Goal: Task Accomplishment & Management: Complete application form

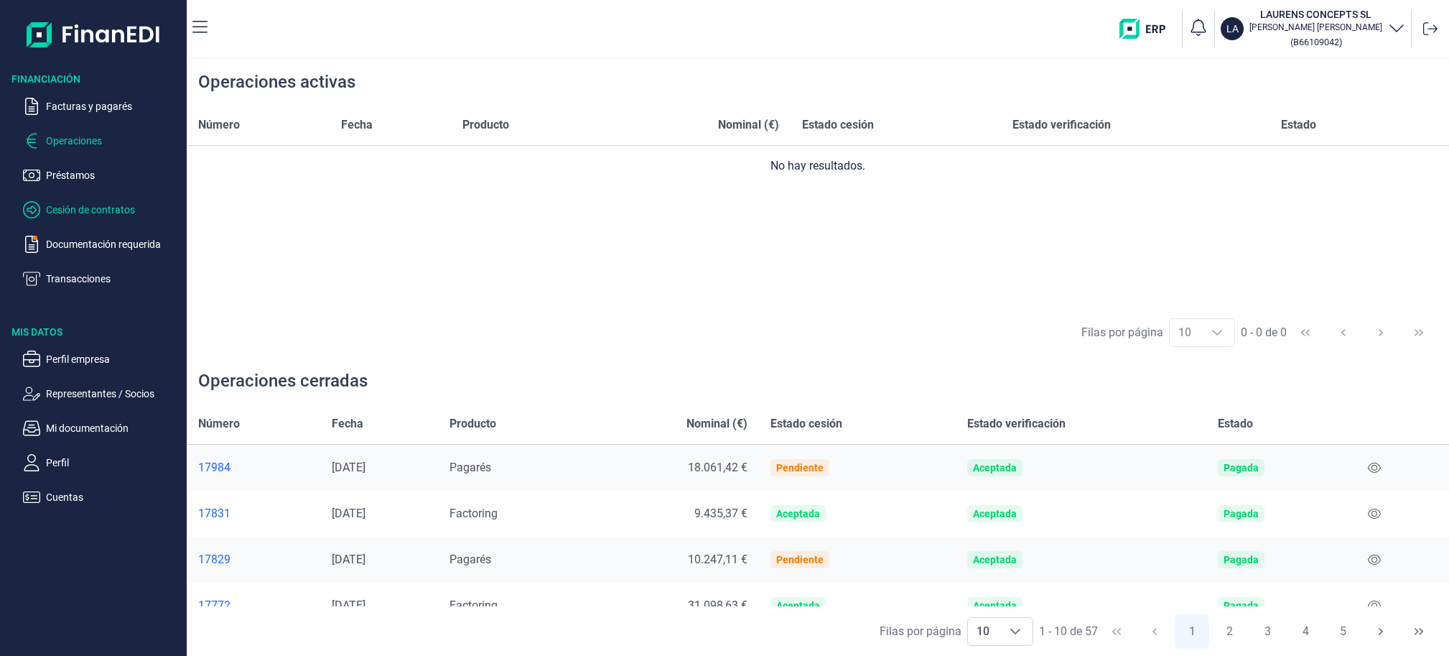
click at [96, 207] on p "Cesión de contratos" at bounding box center [113, 209] width 135 height 17
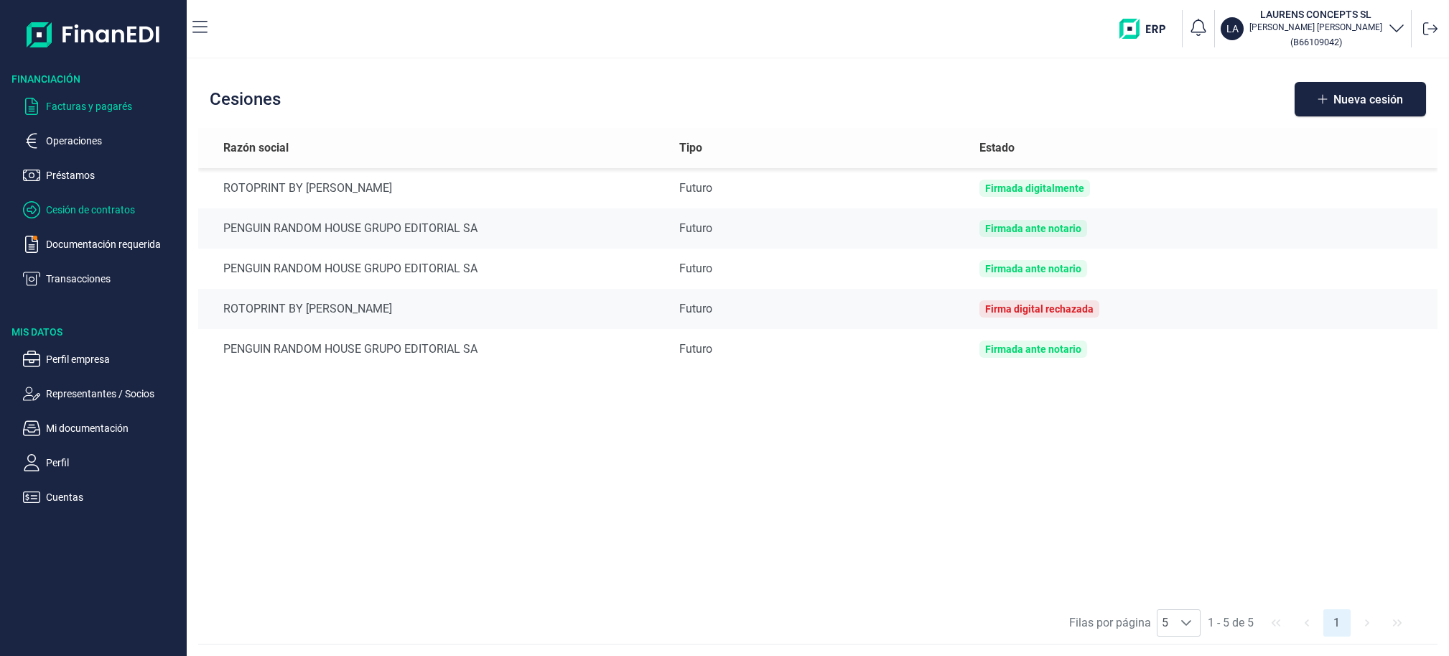
click at [82, 108] on p "Facturas y pagarés" at bounding box center [113, 106] width 135 height 17
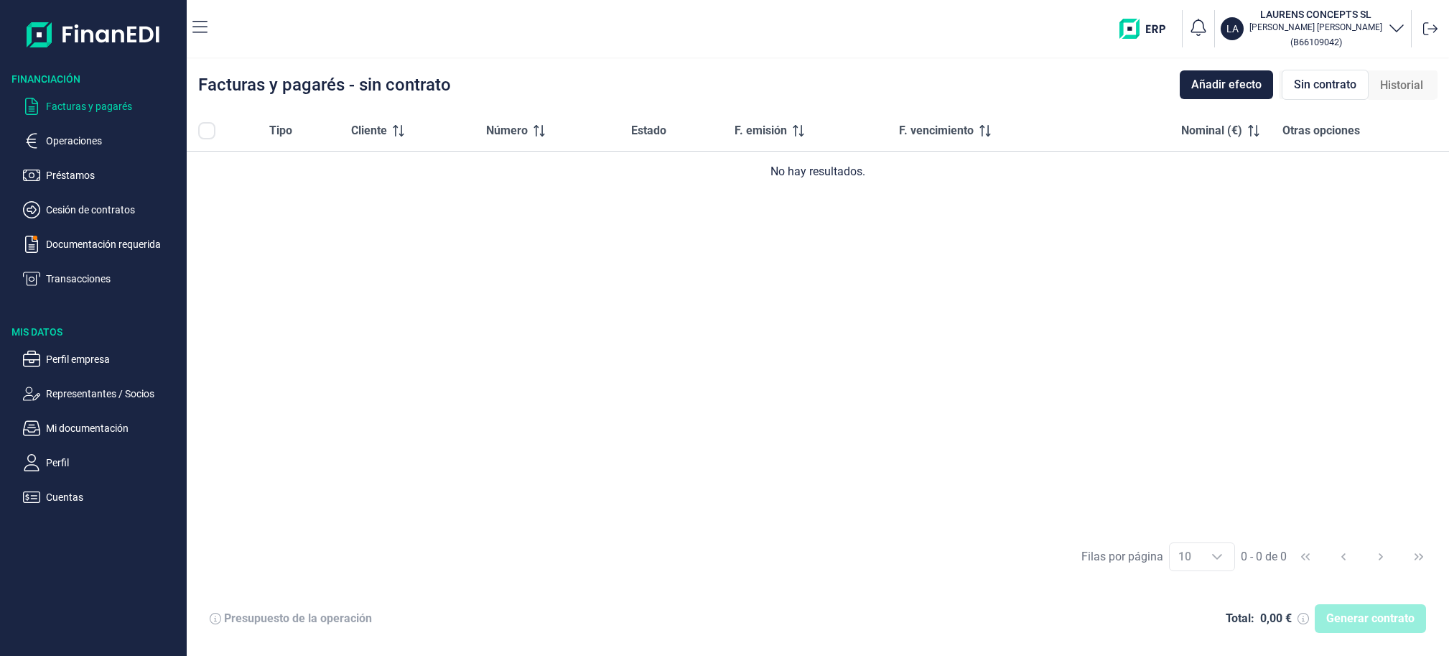
click at [1393, 86] on span "Historial" at bounding box center [1401, 85] width 43 height 17
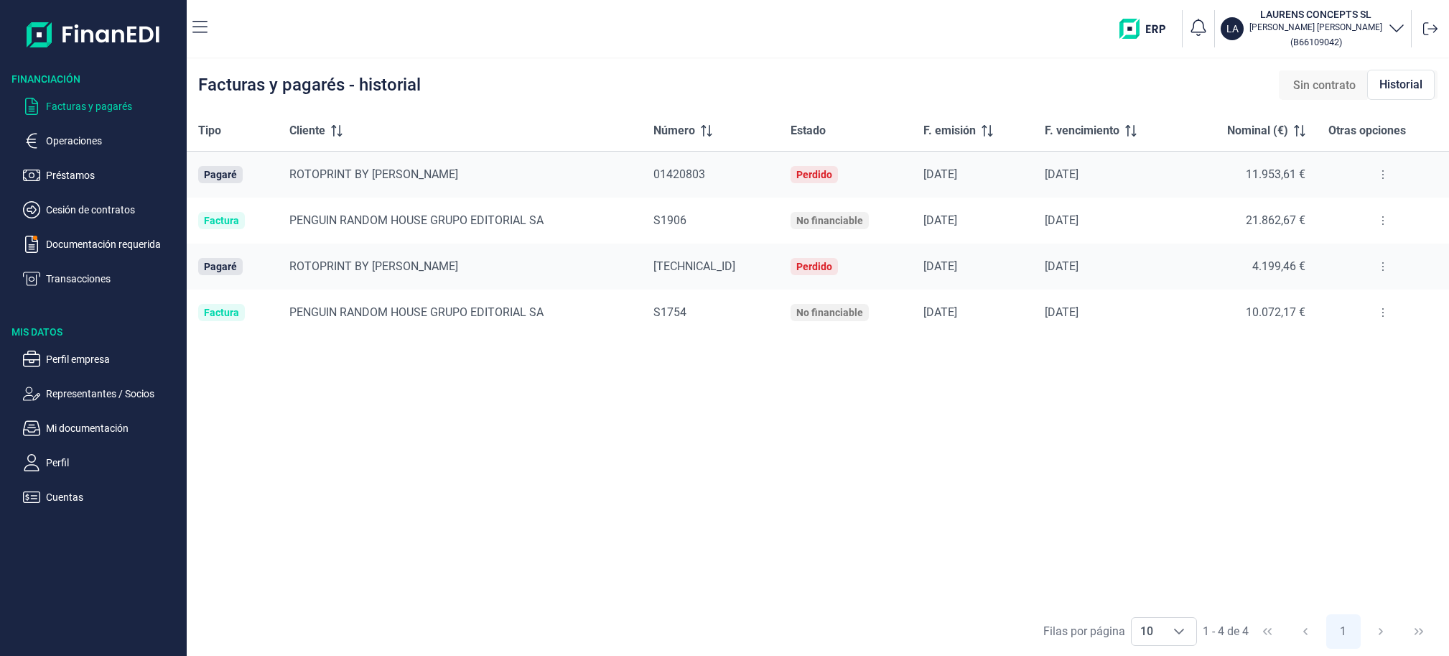
click at [1309, 90] on span "Sin contrato" at bounding box center [1324, 85] width 62 height 17
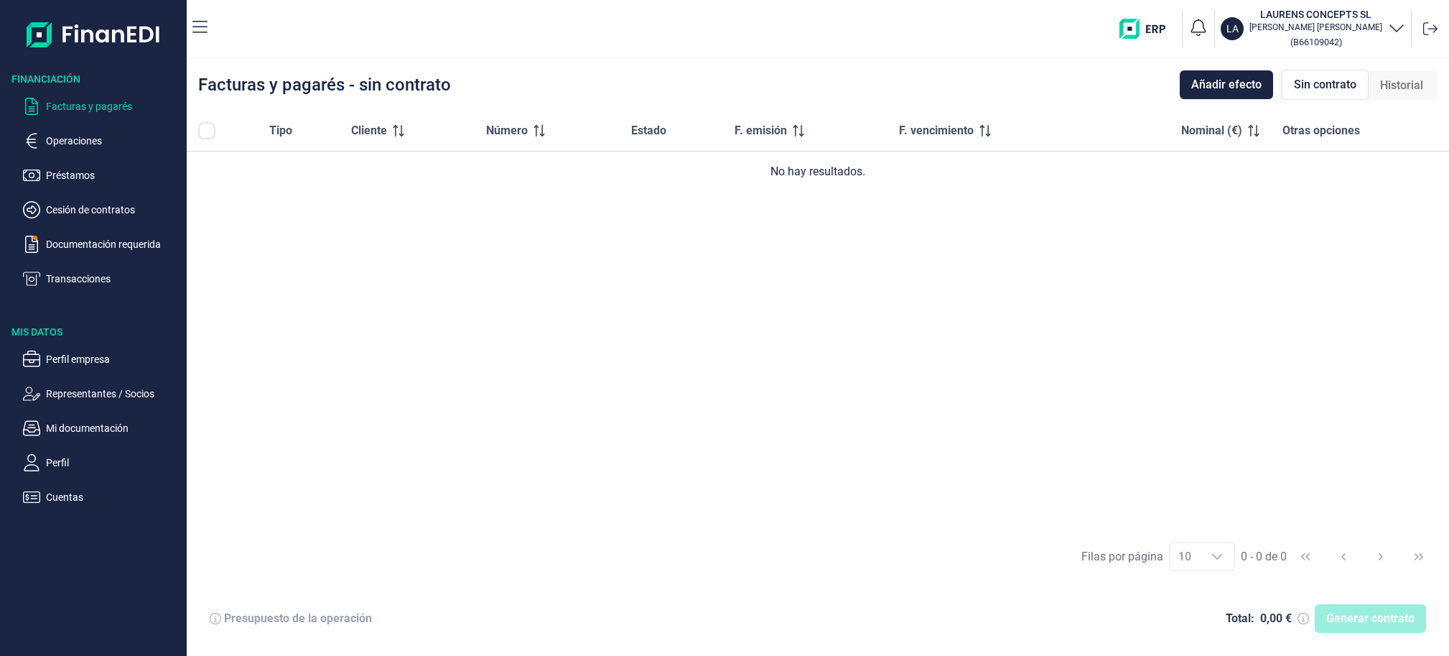
click at [1402, 91] on span "Historial" at bounding box center [1401, 85] width 43 height 17
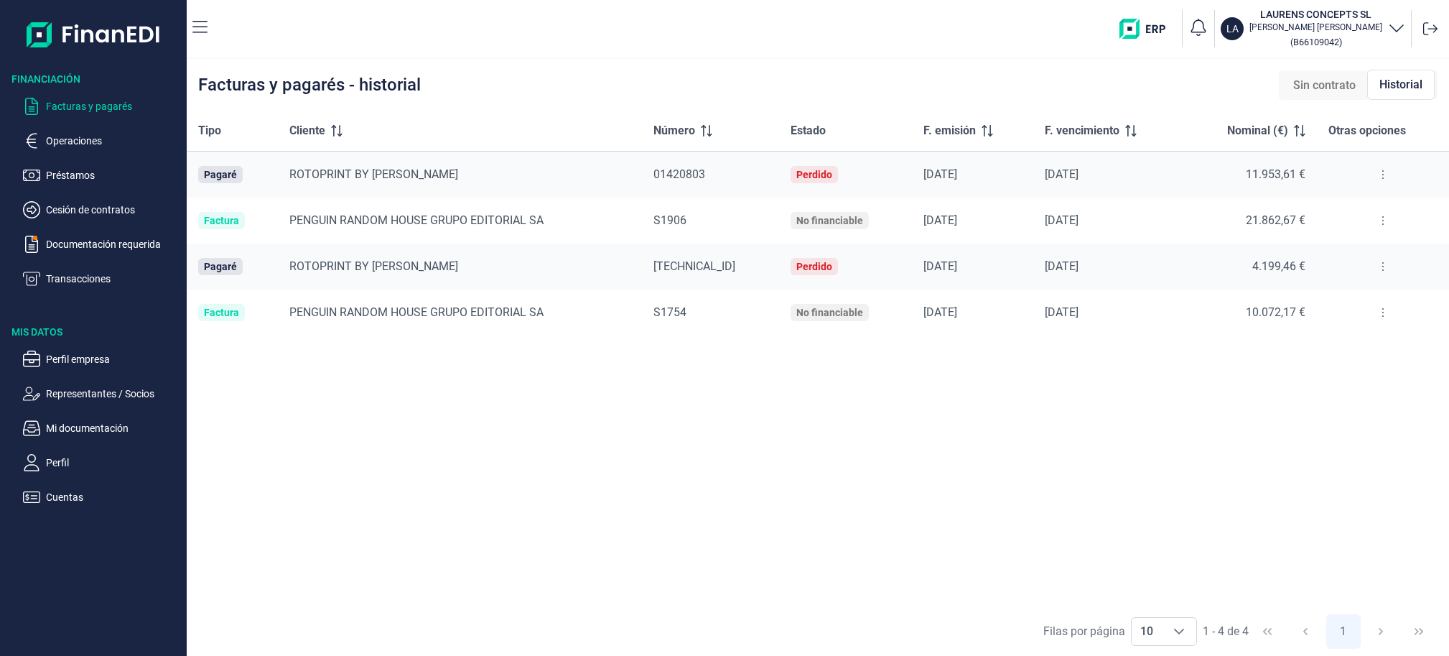
click at [101, 130] on ul "Facturas y pagarés Operaciones Préstamos Cesión de contratos Documentación requ…" at bounding box center [93, 186] width 187 height 201
click at [93, 139] on p "Operaciones" at bounding box center [113, 140] width 135 height 17
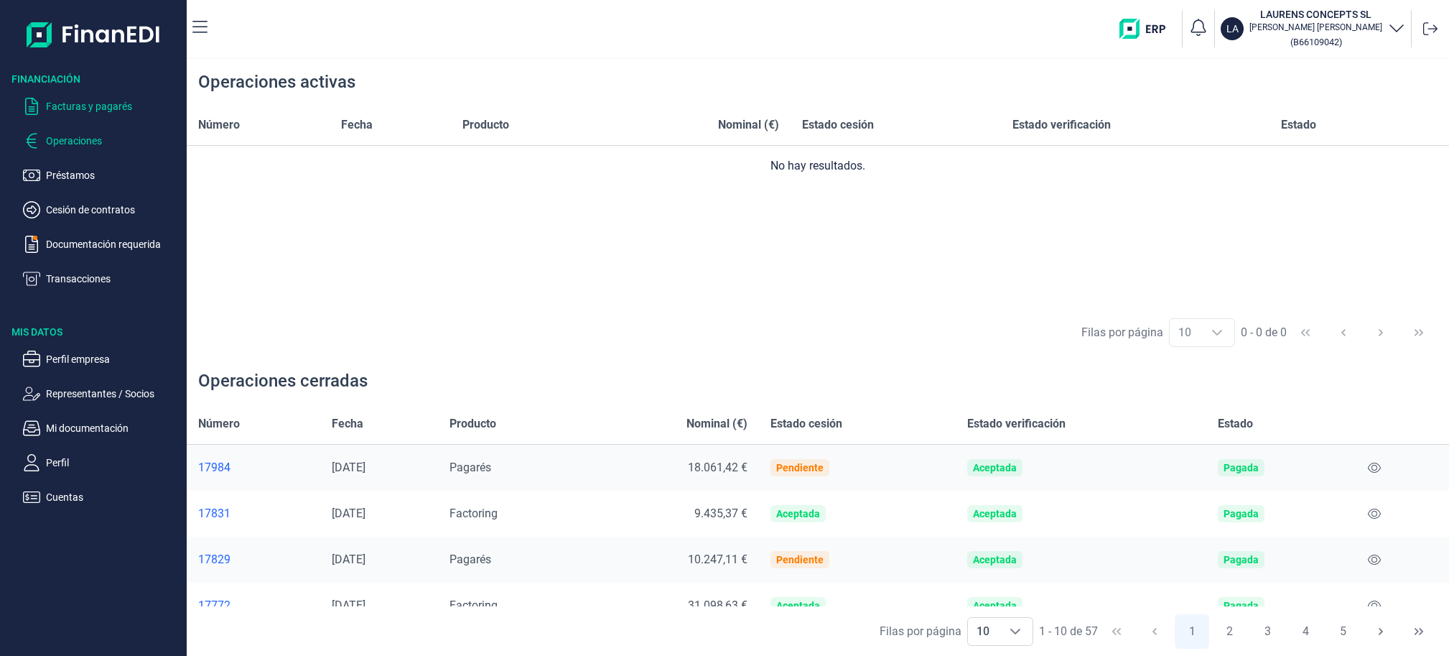
click at [111, 109] on p "Facturas y pagarés" at bounding box center [113, 106] width 135 height 17
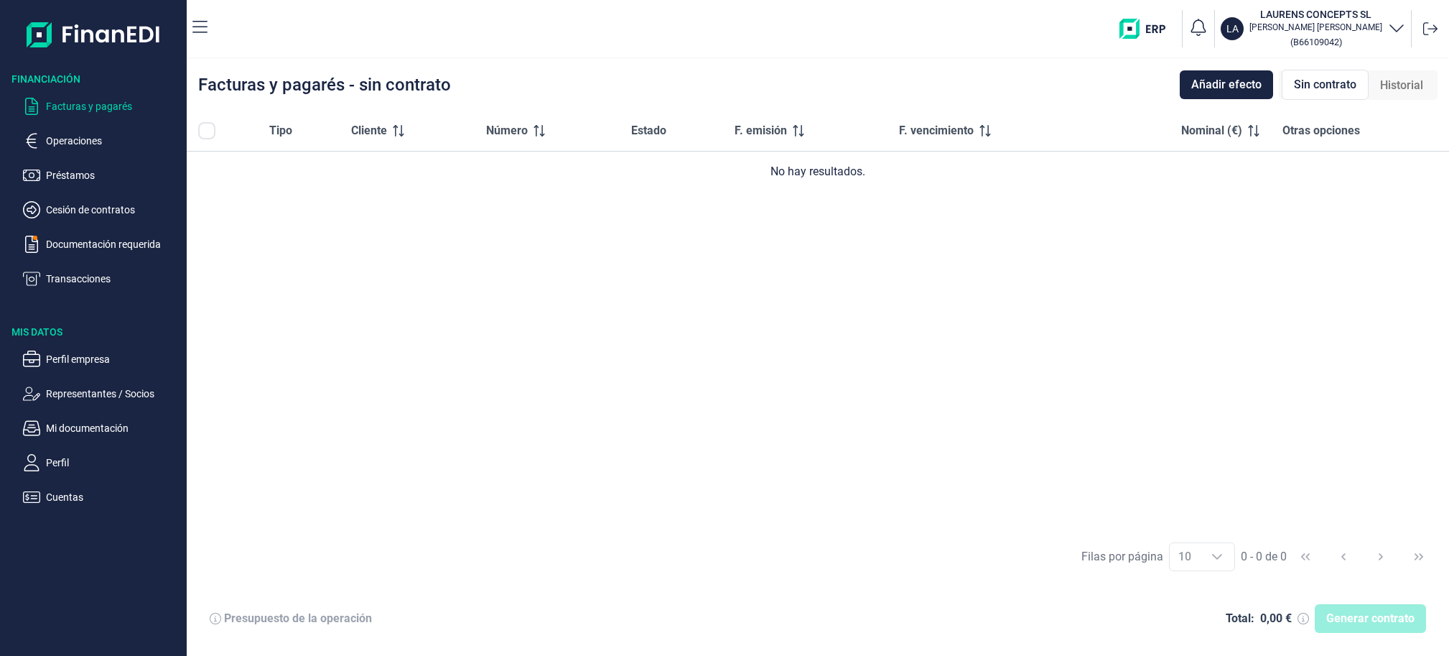
click at [1312, 137] on span "Otras opciones" at bounding box center [1322, 130] width 78 height 17
click at [1239, 93] on span "Añadir efecto" at bounding box center [1226, 84] width 70 height 17
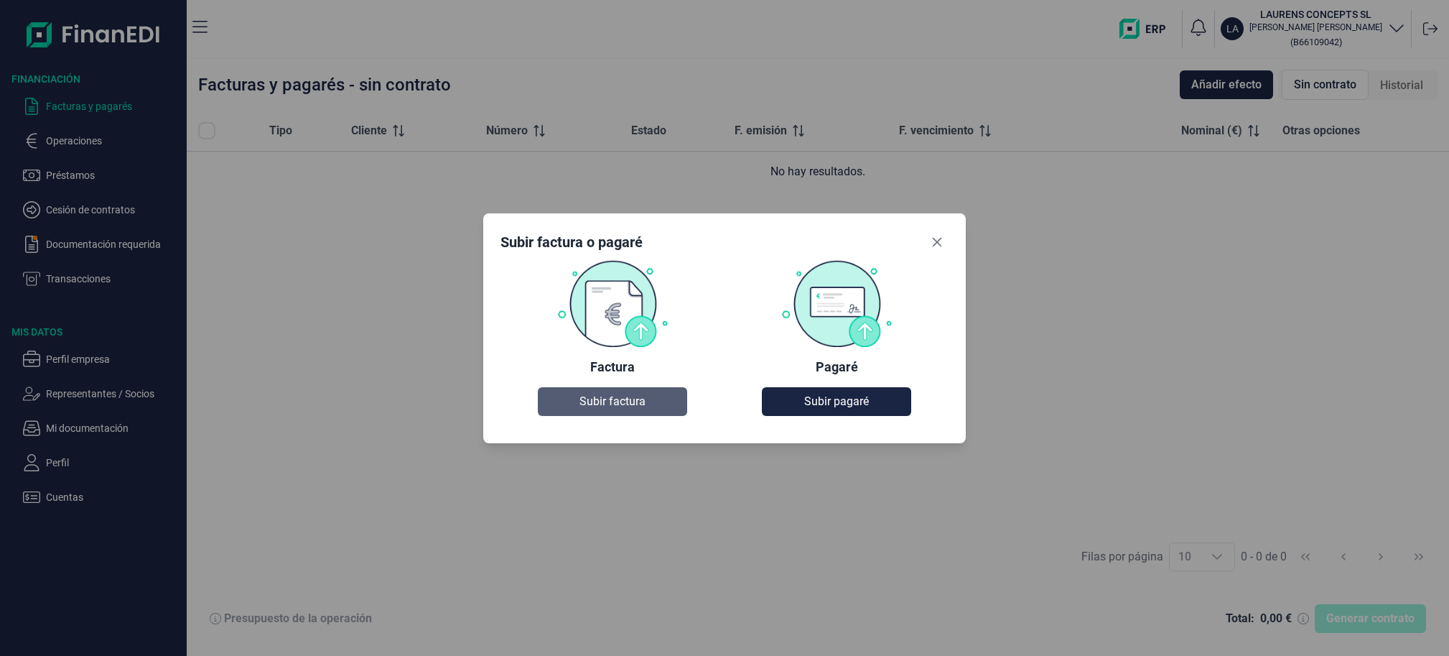
click at [615, 413] on button "Subir factura" at bounding box center [612, 401] width 149 height 29
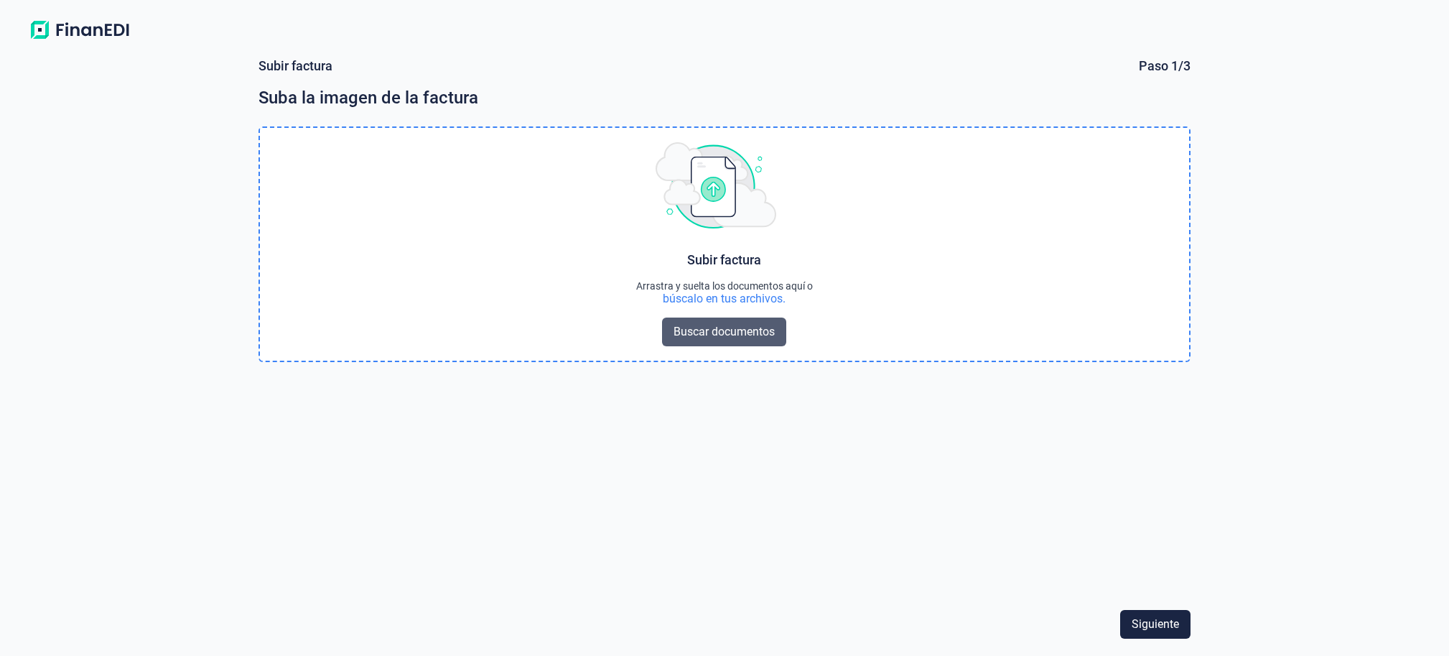
click at [747, 333] on span "Buscar documentos" at bounding box center [724, 331] width 101 height 17
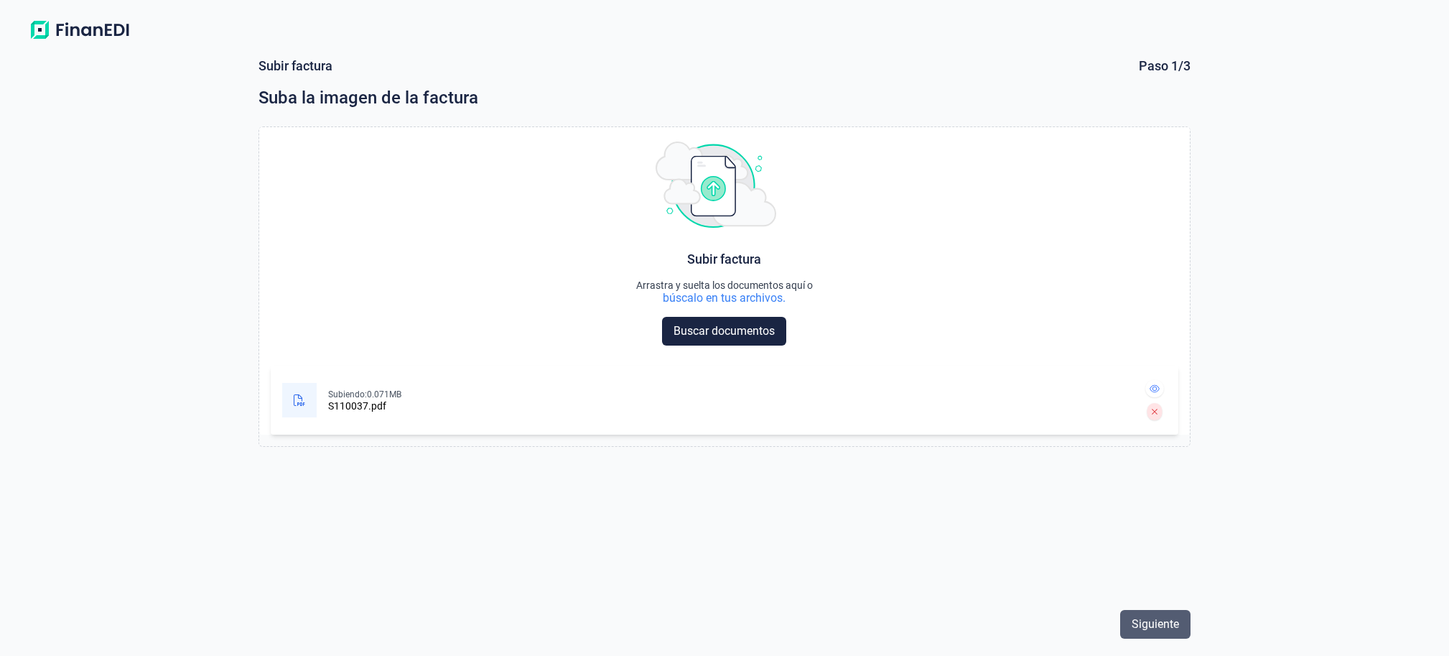
click at [1158, 626] on span "Siguiente" at bounding box center [1155, 623] width 47 height 17
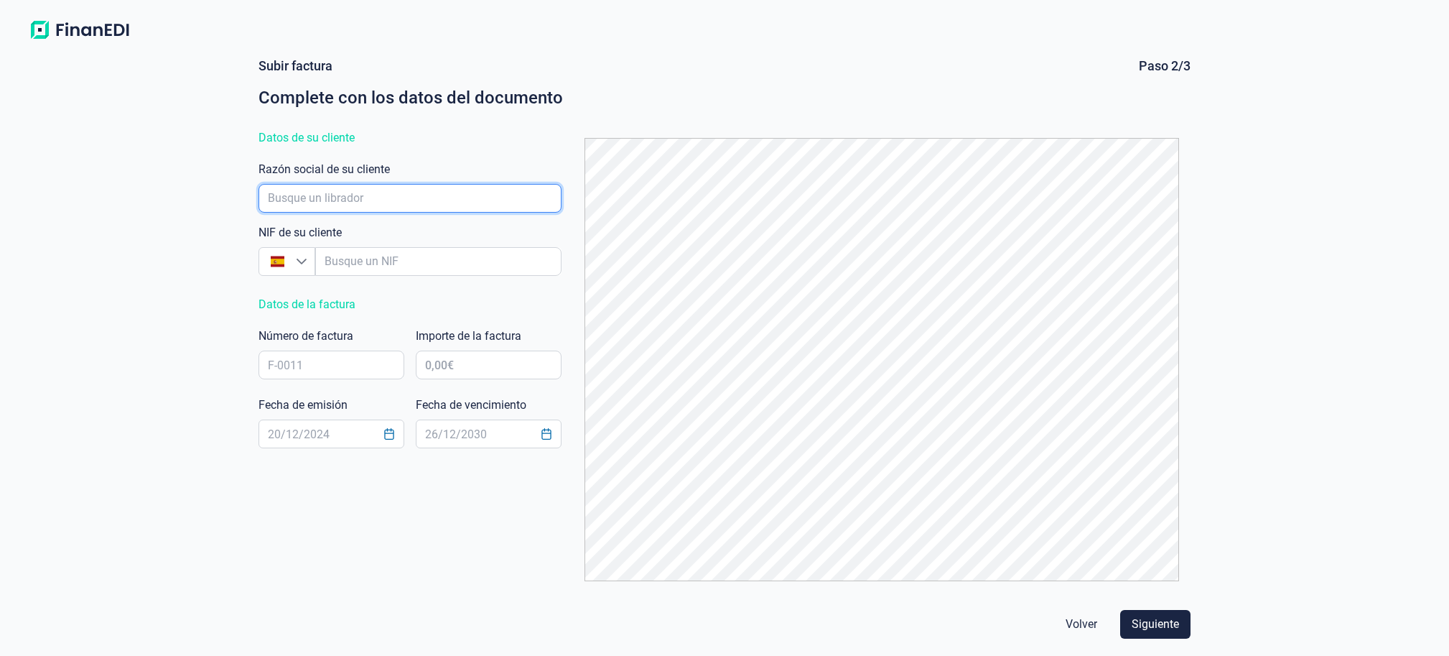
click at [402, 194] on input "empresaAutocomplete" at bounding box center [410, 198] width 303 height 29
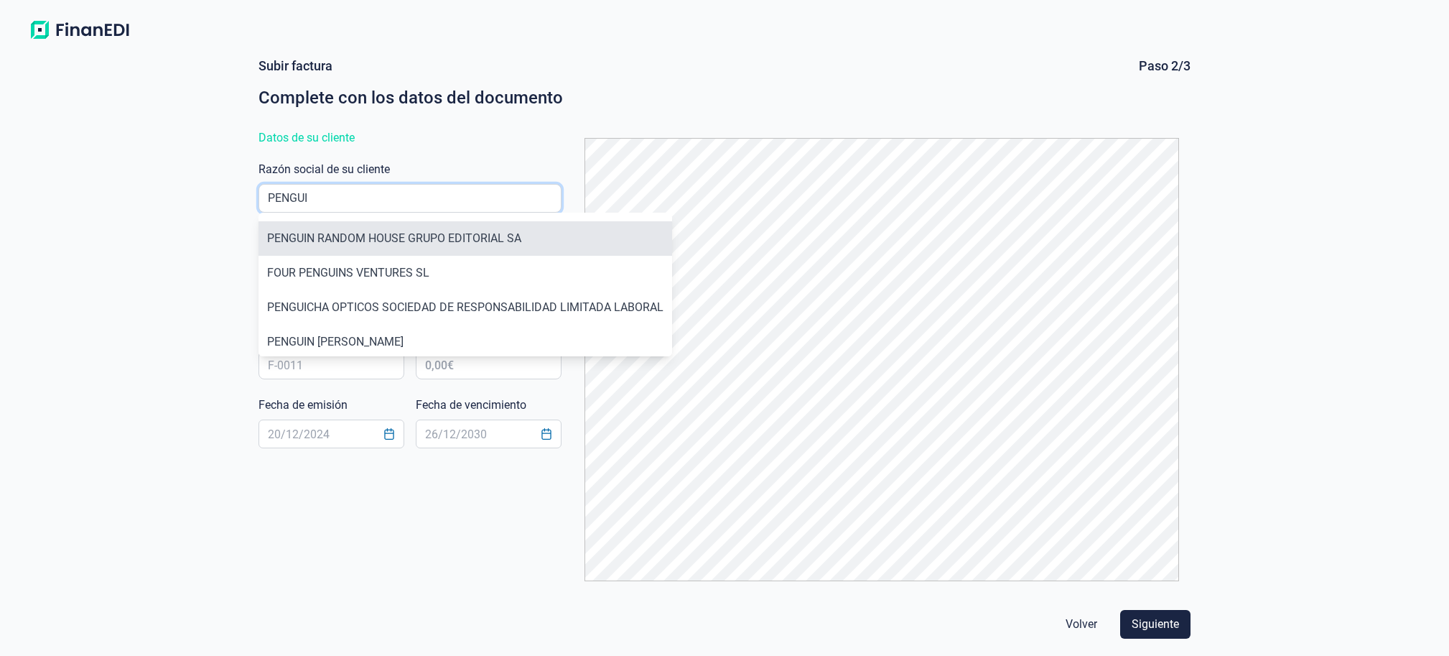
type input "PENGUI"
click at [475, 234] on li "PENGUIN RANDOM HOUSE GRUPO EDITORIAL SA" at bounding box center [466, 238] width 414 height 34
type input "A08116147"
type input "PENGUIN RANDOM HOUSE GRUPO EDITORIAL SA"
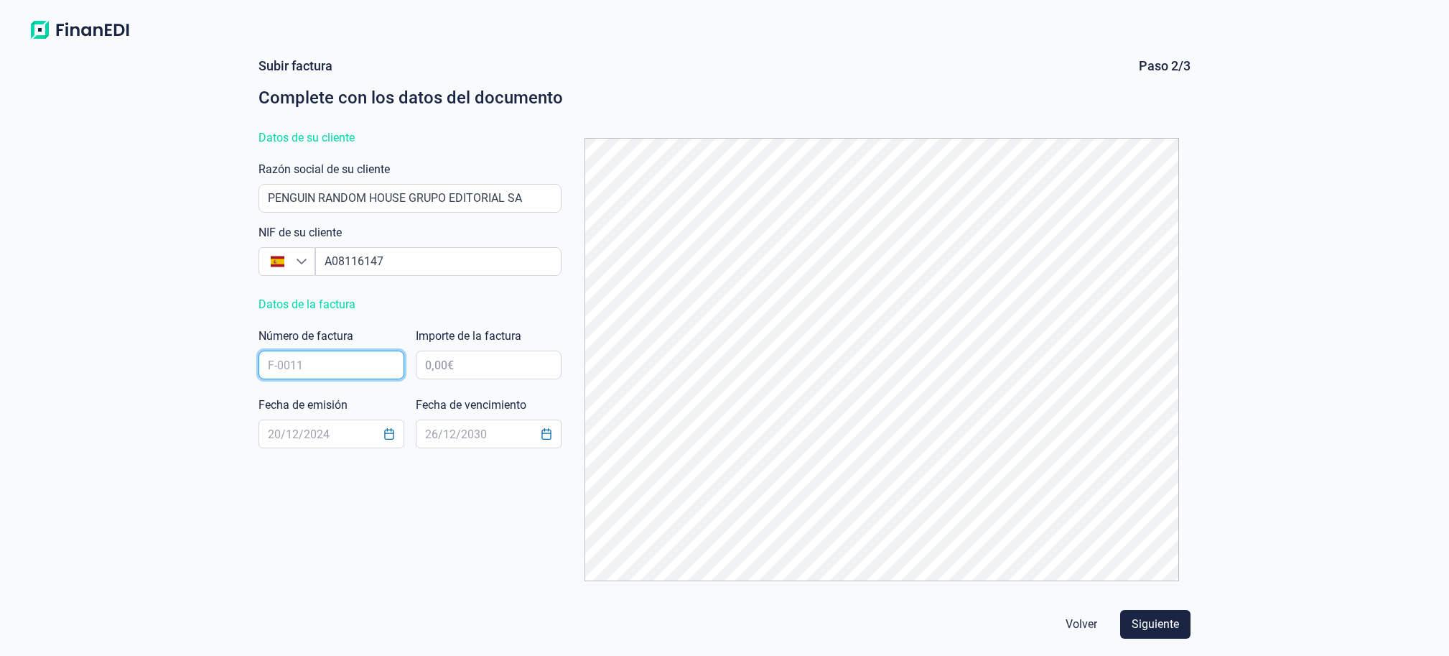
click at [348, 368] on input "text" at bounding box center [332, 364] width 146 height 29
type input "S11037"
type input "11.464,36 €"
click at [307, 436] on input "text" at bounding box center [332, 433] width 146 height 29
click at [392, 438] on icon "Choose Date" at bounding box center [389, 433] width 11 height 11
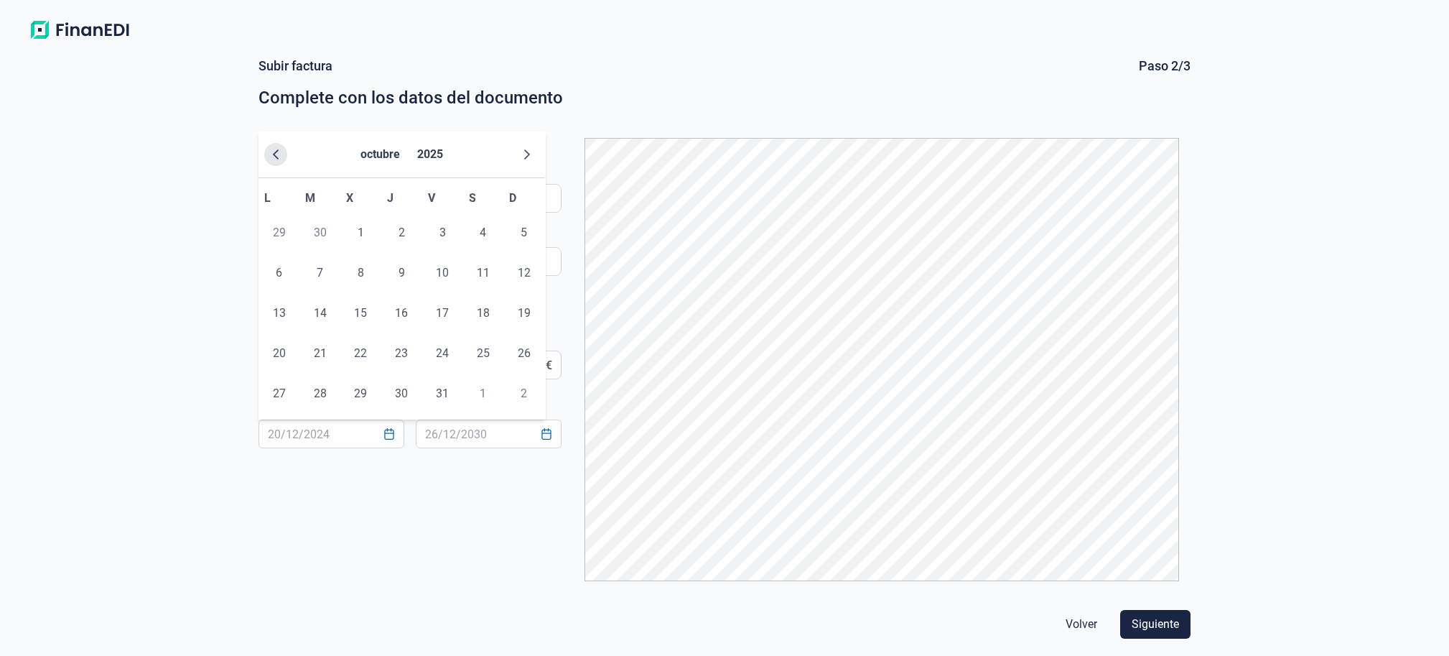
click at [280, 148] on button "Previous Month" at bounding box center [275, 154] width 23 height 23
click at [319, 398] on span "30" at bounding box center [320, 393] width 29 height 29
type input "[DATE]"
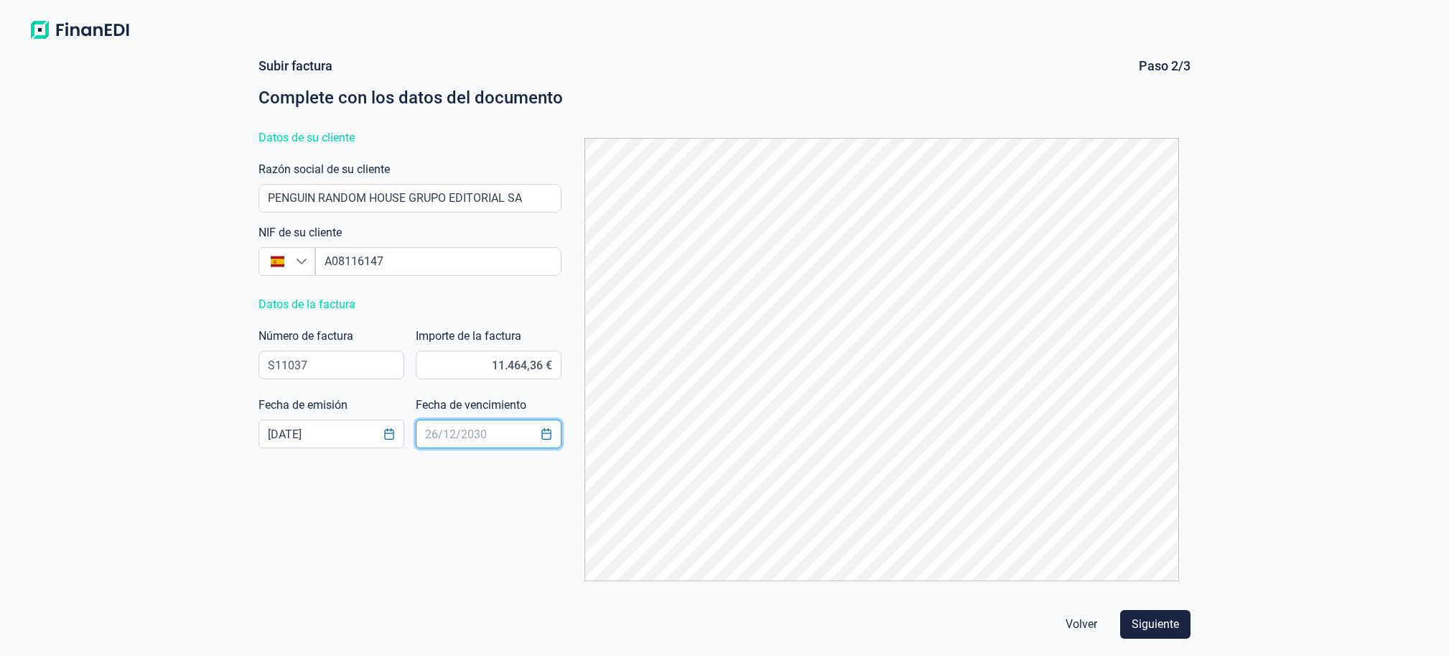
click at [445, 440] on input "text" at bounding box center [489, 433] width 146 height 29
type input "[DATE]"
click at [1157, 631] on span "Siguiente" at bounding box center [1155, 623] width 47 height 17
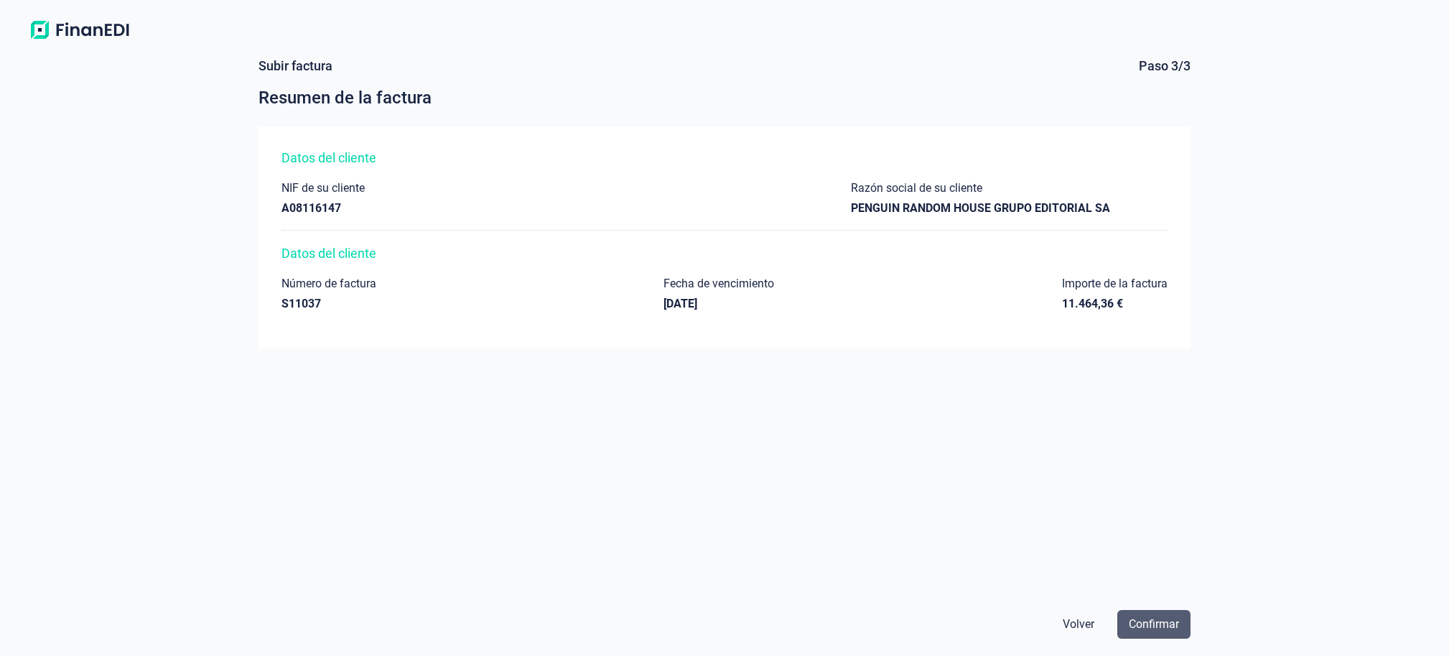
click at [1168, 623] on span "Confirmar" at bounding box center [1154, 623] width 50 height 17
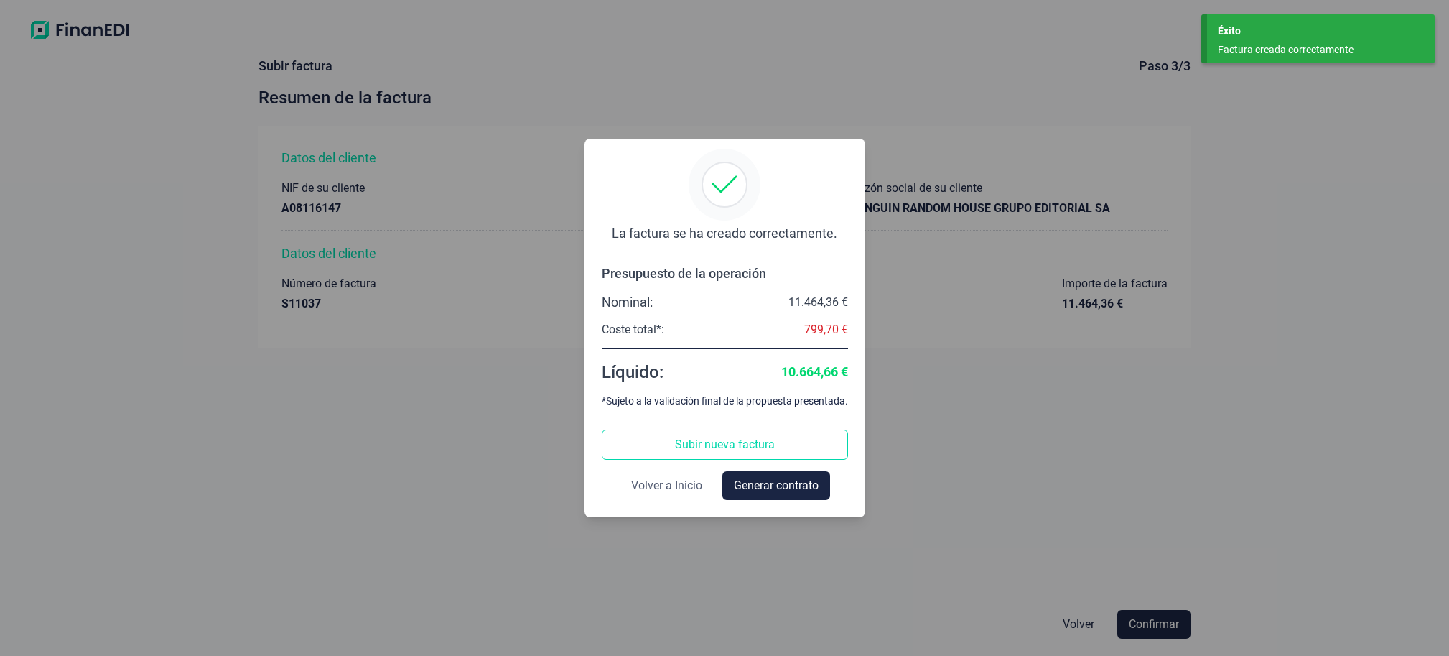
click at [666, 485] on span "Volver a Inicio" at bounding box center [666, 485] width 71 height 17
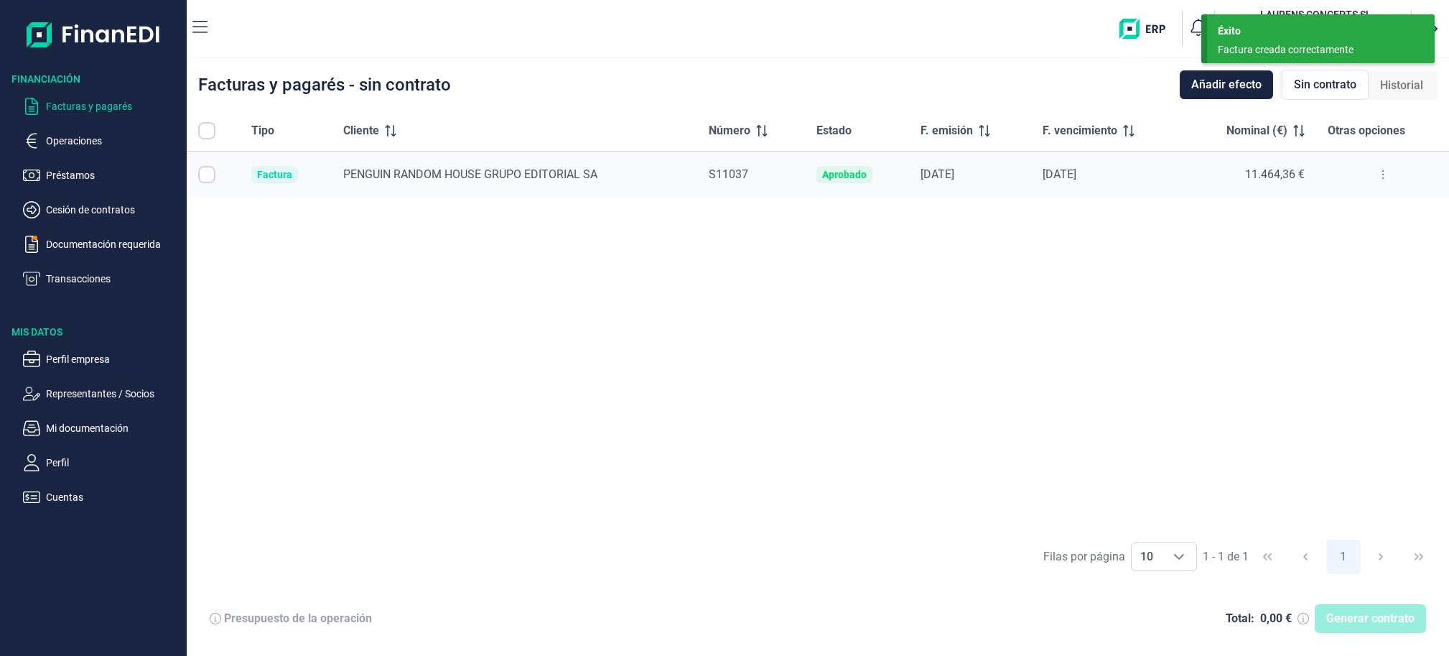
checkbox input "true"
